Goal: Task Accomplishment & Management: Use online tool/utility

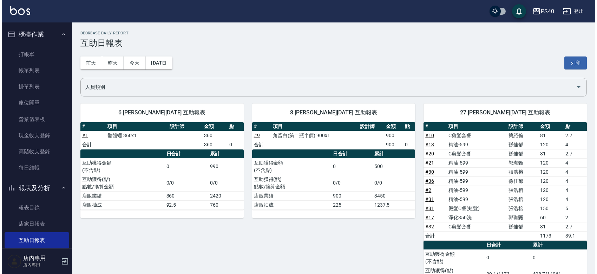
scroll to position [102, 0]
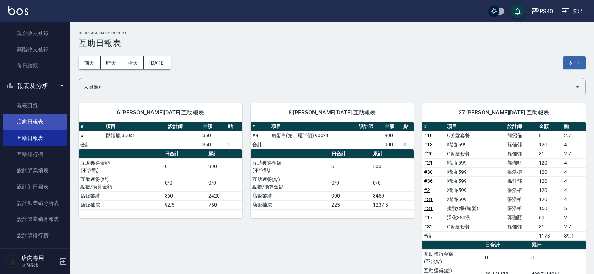
click at [36, 122] on link "店家日報表" at bounding box center [35, 122] width 65 height 16
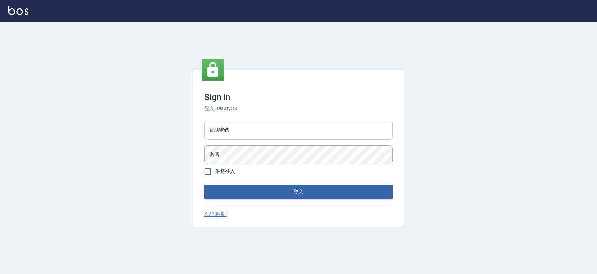
click at [240, 131] on input "電話號碼" at bounding box center [299, 130] width 188 height 19
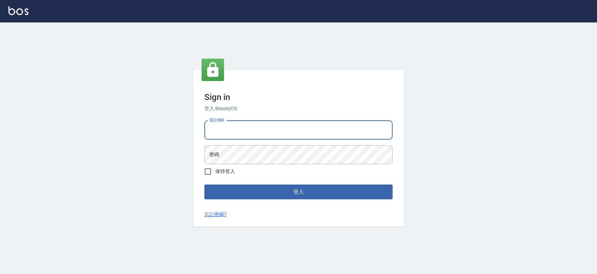
type input "0427061917"
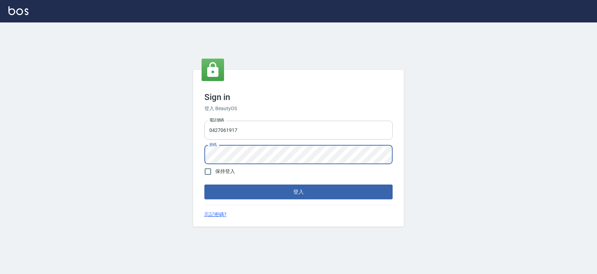
click at [205, 185] on button "登入" at bounding box center [299, 192] width 188 height 15
